Goal: Navigation & Orientation: Find specific page/section

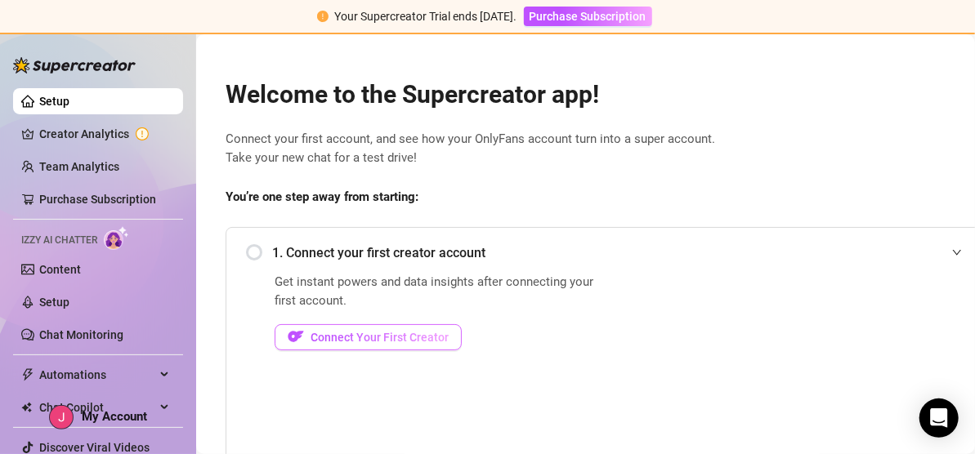
click at [424, 333] on span "Connect Your First Creator" at bounding box center [380, 337] width 138 height 13
click at [370, 267] on div "1. Connect your first creator account" at bounding box center [609, 253] width 726 height 40
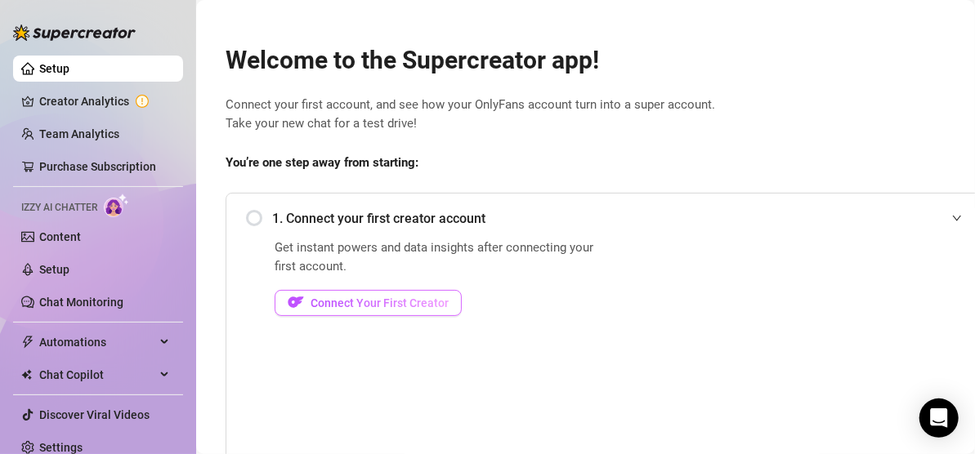
click at [424, 297] on span "Connect Your First Creator" at bounding box center [380, 303] width 138 height 13
click at [113, 95] on link "Creator Analytics" at bounding box center [104, 101] width 131 height 26
click at [99, 101] on link "Creator Analytics" at bounding box center [104, 101] width 131 height 26
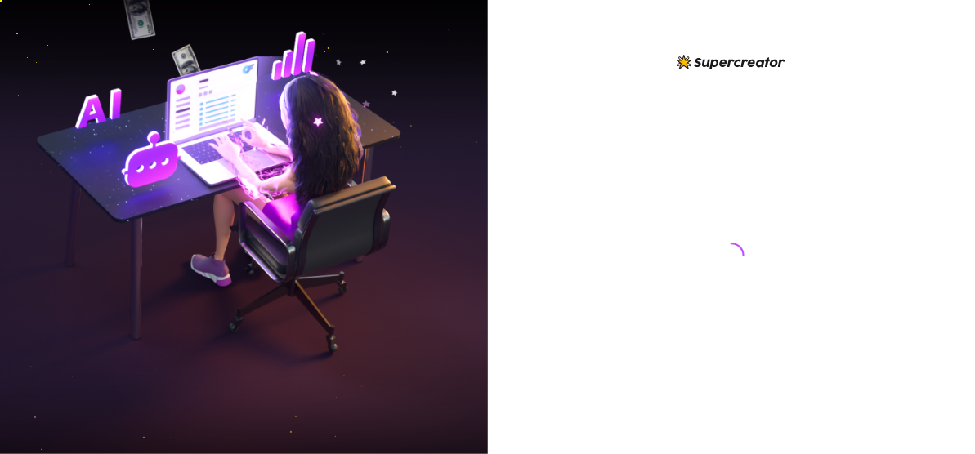
click at [708, 239] on div at bounding box center [731, 240] width 364 height 376
